Goal: Information Seeking & Learning: Learn about a topic

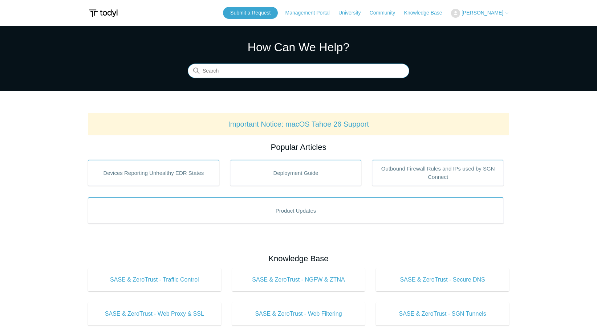
click at [226, 73] on input "Search" at bounding box center [299, 71] width 222 height 15
type input "blocked web site"
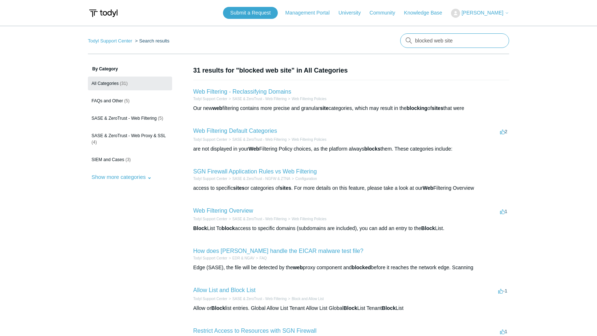
click at [497, 41] on input "blocked web site" at bounding box center [454, 40] width 109 height 15
type input "web filtering log"
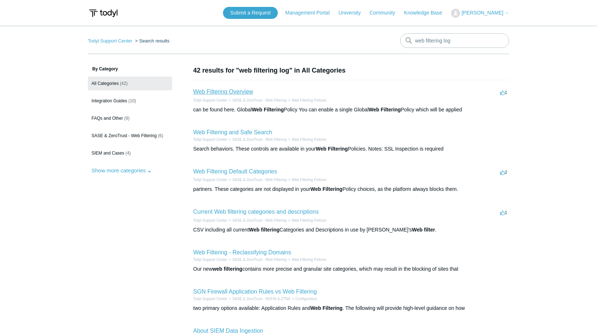
click at [198, 92] on link "Web Filtering Overview" at bounding box center [223, 92] width 60 height 6
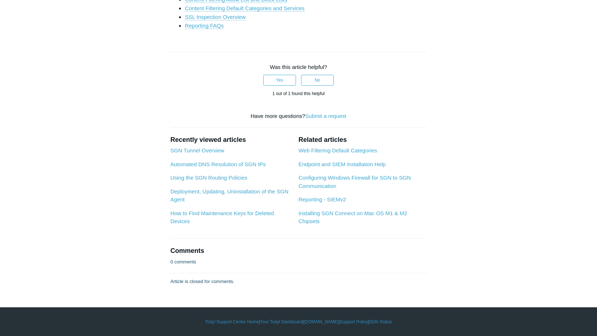
scroll to position [1889, 0]
